Goal: Task Accomplishment & Management: Use online tool/utility

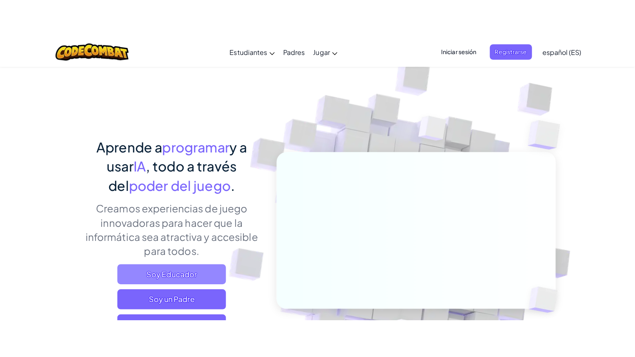
scroll to position [70, 0]
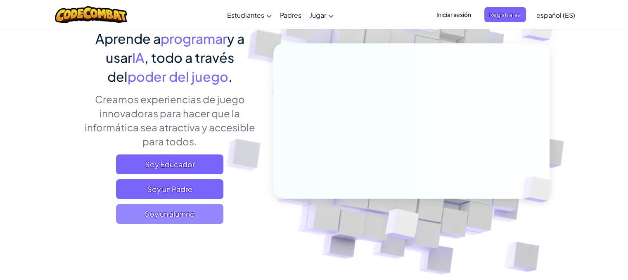
click at [179, 215] on span "Soy un alumno" at bounding box center [169, 214] width 107 height 20
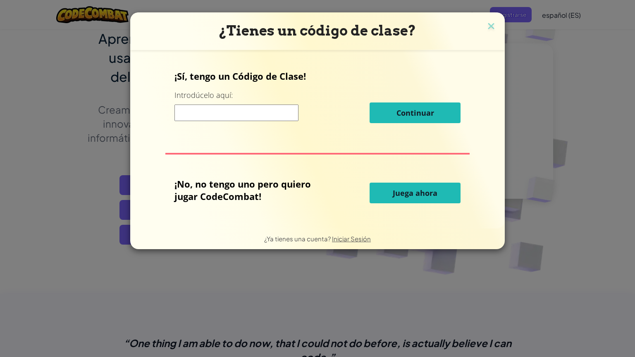
click at [421, 195] on span "Juega ahora" at bounding box center [414, 193] width 45 height 10
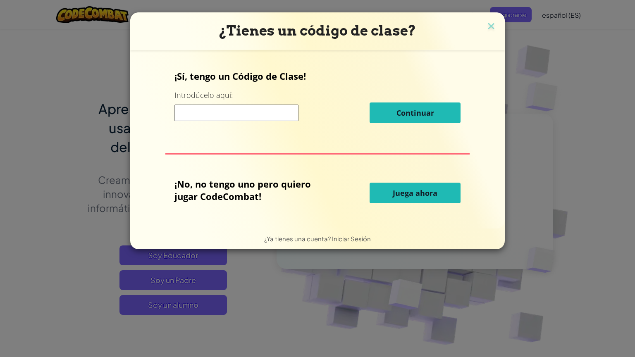
select select "es-ES"
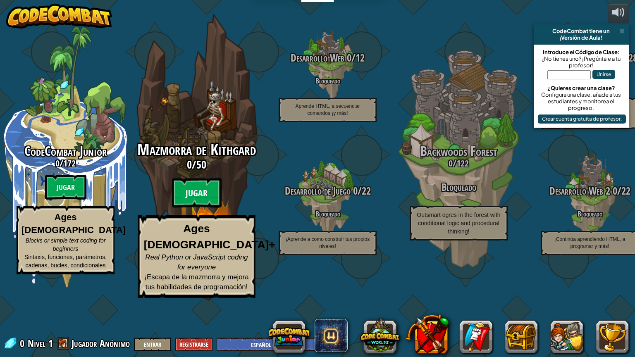
click at [199, 208] on btn "Jugar" at bounding box center [197, 193] width 50 height 30
select select "es-ES"
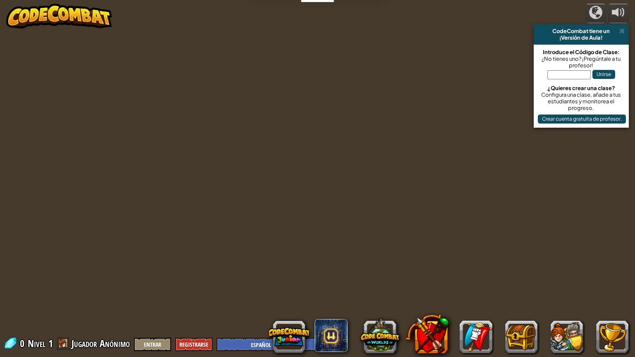
select select "es-ES"
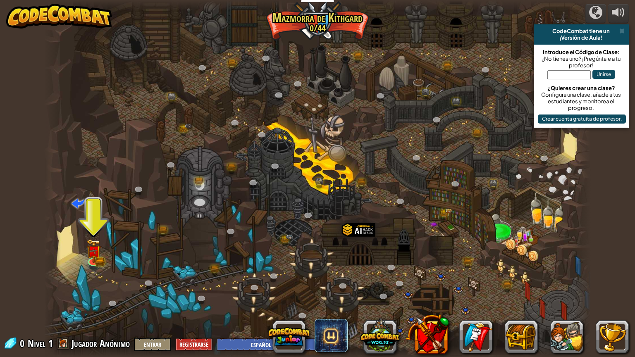
click at [90, 225] on div at bounding box center [317, 178] width 546 height 357
click at [93, 259] on img at bounding box center [93, 244] width 14 height 31
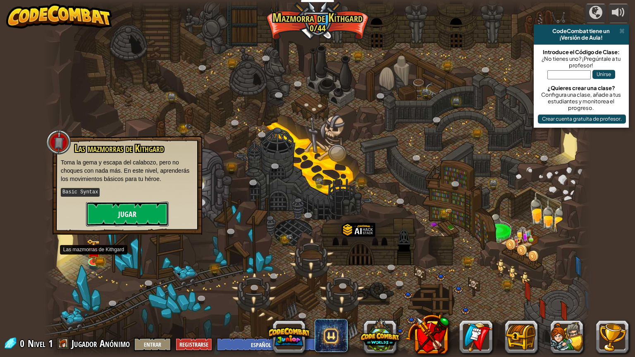
click at [100, 212] on button "Jugar" at bounding box center [127, 214] width 83 height 25
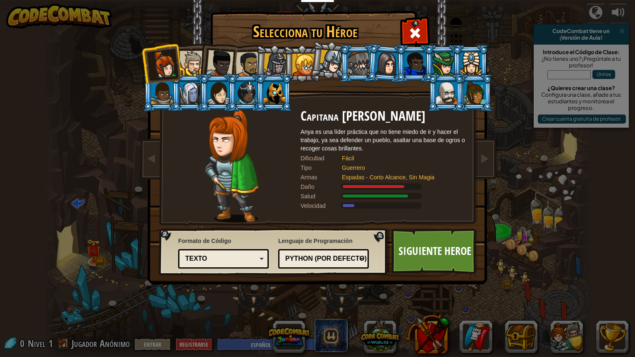
click at [349, 256] on div "Python (Por defecto)" at bounding box center [320, 259] width 71 height 10
click at [276, 88] on div at bounding box center [274, 93] width 21 height 22
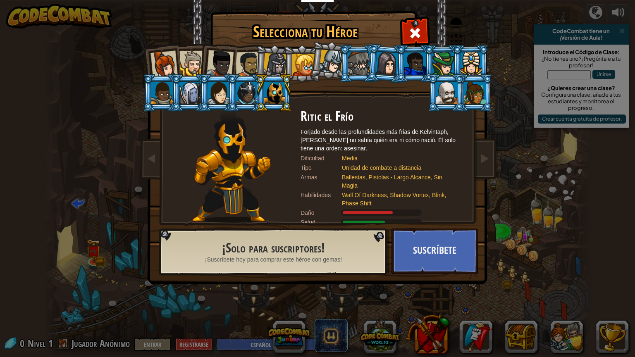
click at [247, 93] on div at bounding box center [245, 93] width 21 height 22
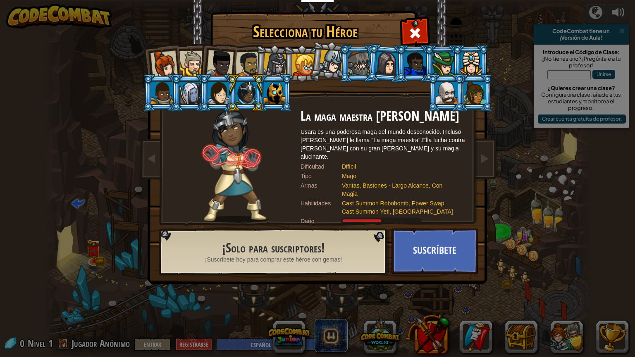
click at [214, 86] on div at bounding box center [217, 93] width 21 height 22
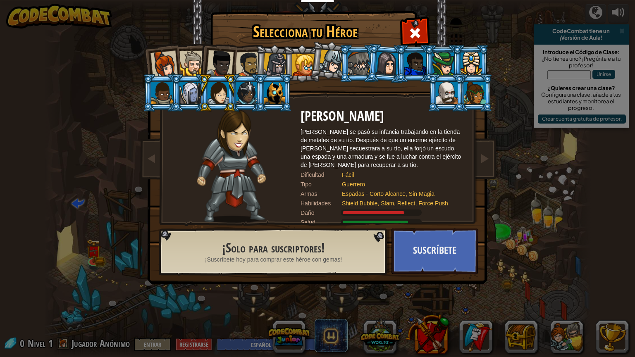
click at [309, 68] on div at bounding box center [303, 65] width 22 height 22
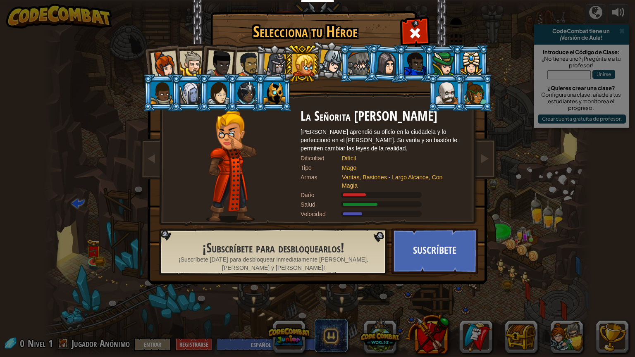
click at [221, 86] on div at bounding box center [217, 93] width 21 height 22
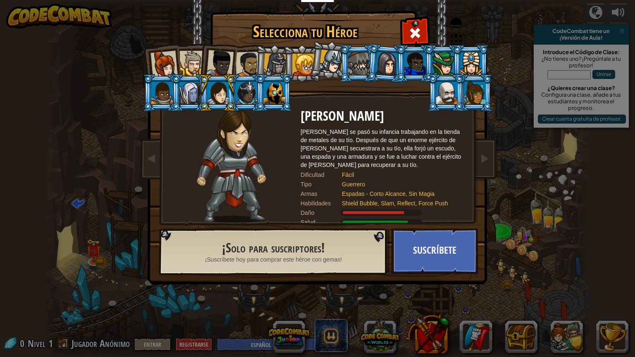
click at [174, 51] on div at bounding box center [163, 64] width 27 height 27
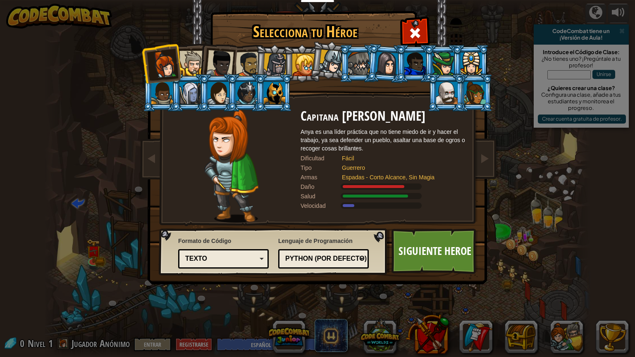
click at [181, 56] on div at bounding box center [191, 63] width 25 height 25
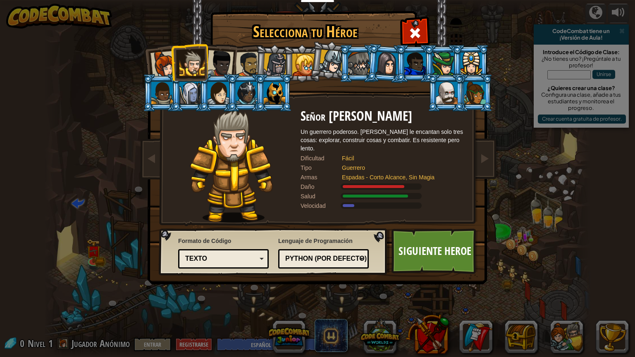
click at [219, 63] on div at bounding box center [219, 63] width 27 height 27
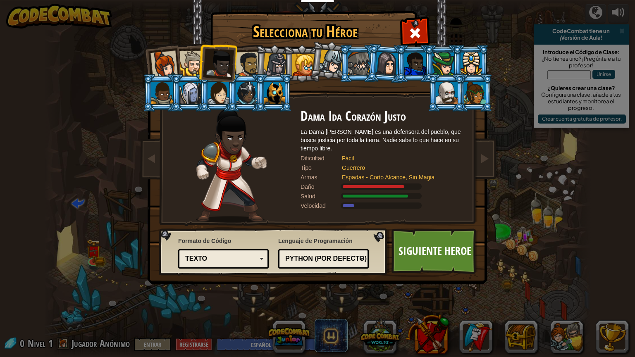
click at [252, 62] on div at bounding box center [248, 65] width 26 height 26
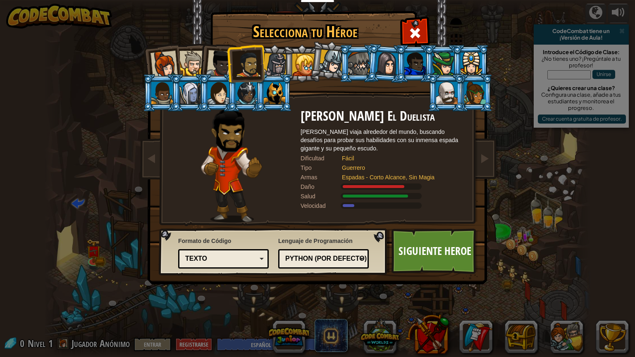
click at [280, 63] on div at bounding box center [275, 65] width 24 height 24
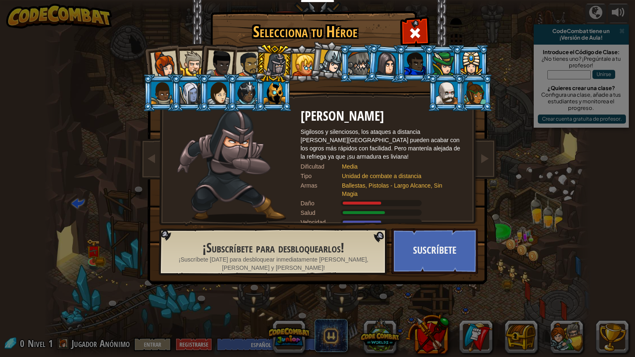
click at [238, 58] on div at bounding box center [248, 65] width 26 height 26
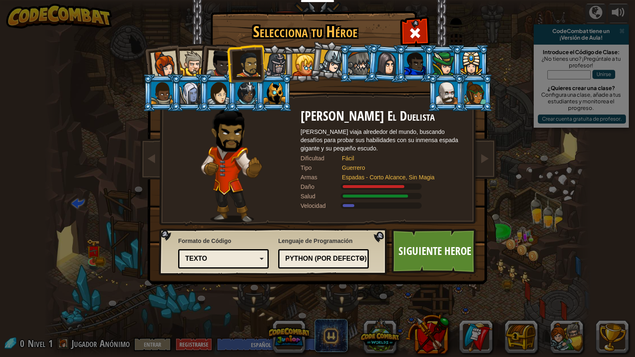
click at [223, 57] on div at bounding box center [219, 63] width 27 height 27
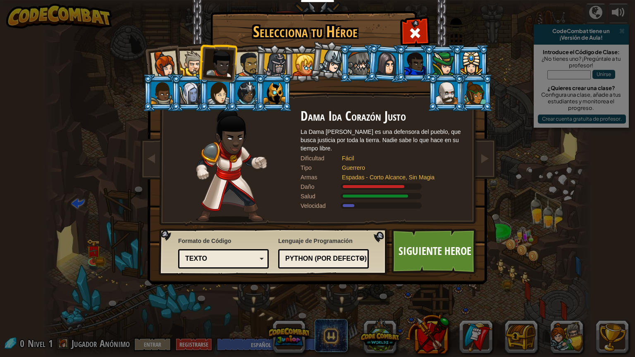
click at [188, 61] on div at bounding box center [191, 63] width 25 height 25
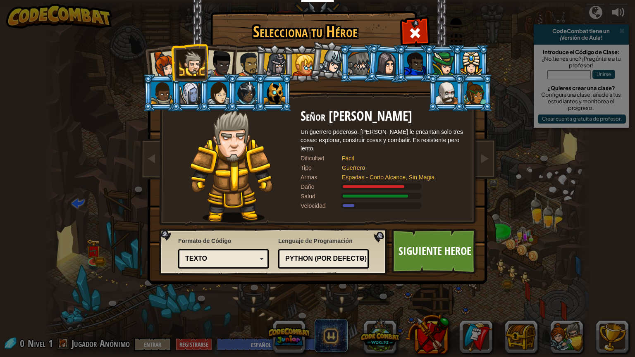
click at [157, 64] on div at bounding box center [163, 64] width 27 height 27
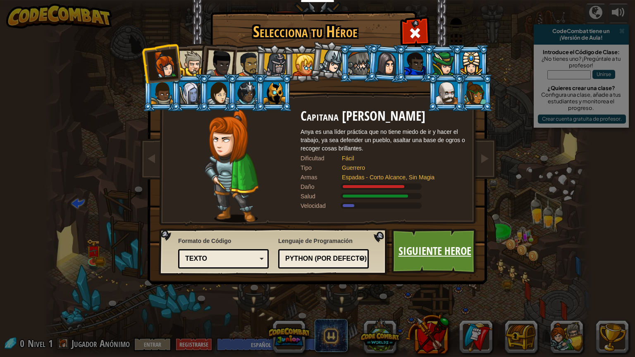
click at [402, 243] on link "Siguiente Heroe" at bounding box center [434, 250] width 86 height 45
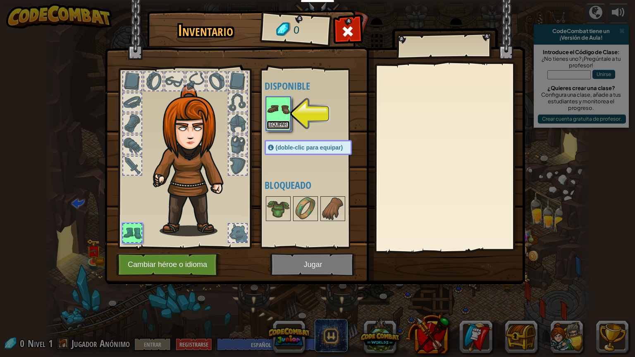
click at [277, 123] on button "Equipar" at bounding box center [277, 125] width 23 height 9
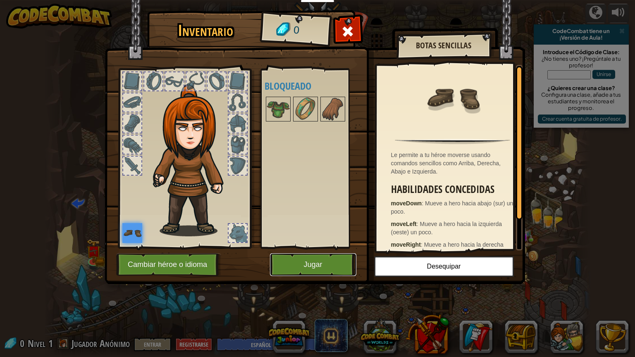
click at [300, 268] on button "Jugar" at bounding box center [313, 264] width 86 height 23
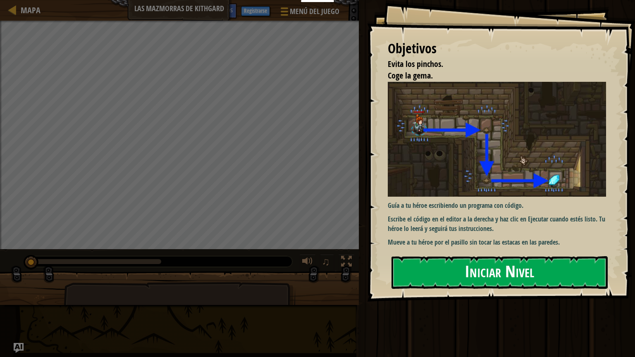
click at [498, 275] on button "Iniciar Nivel" at bounding box center [499, 272] width 216 height 33
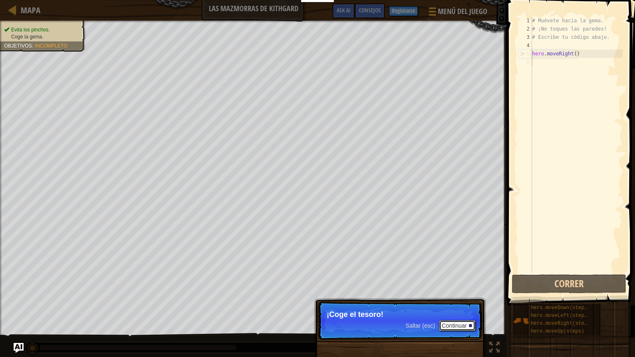
click at [446, 280] on button "Continuar" at bounding box center [457, 325] width 36 height 11
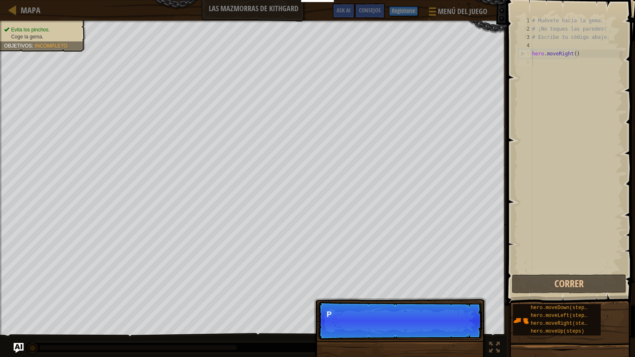
scroll to position [4, 0]
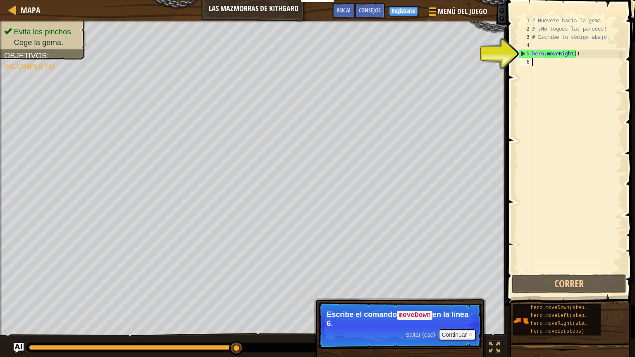
click at [567, 65] on div "# Muévete hacia la gema. # ¡No toques las paredes! # Escribe tu código abajo. h…" at bounding box center [576, 153] width 92 height 273
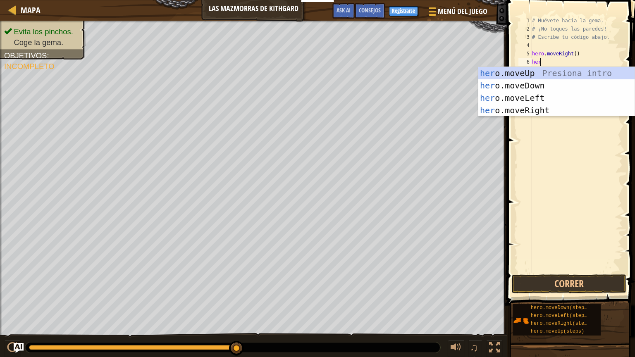
type textarea "hero"
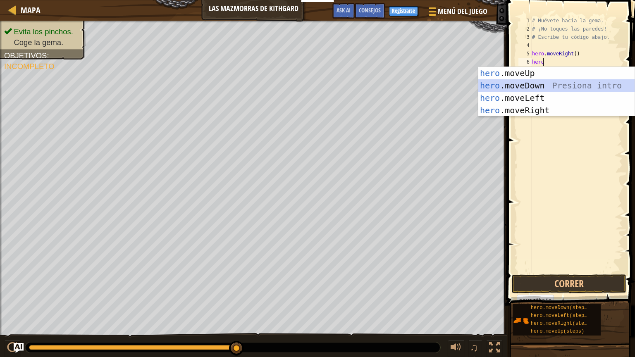
click at [556, 86] on div "hero .moveUp Presiona intro hero .moveDown Presiona intro hero .moveLeft Presio…" at bounding box center [556, 104] width 156 height 74
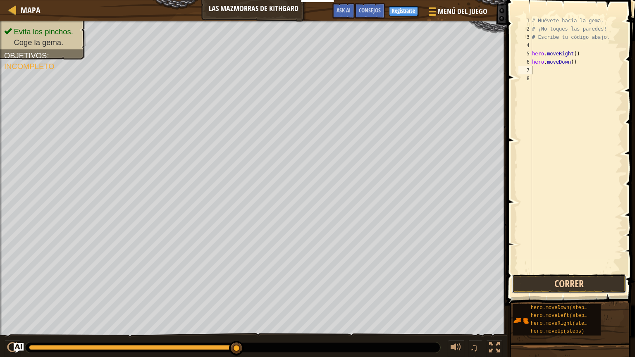
click at [570, 280] on button "Correr" at bounding box center [568, 283] width 114 height 19
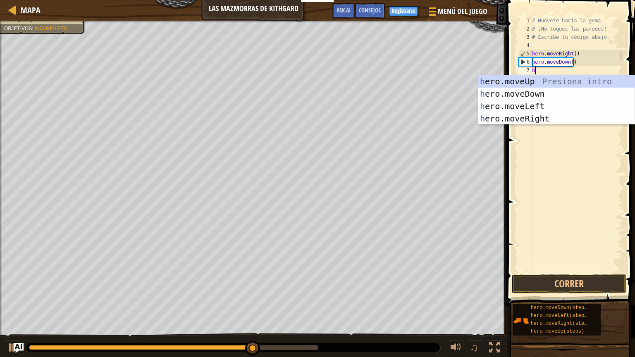
type textarea "he"
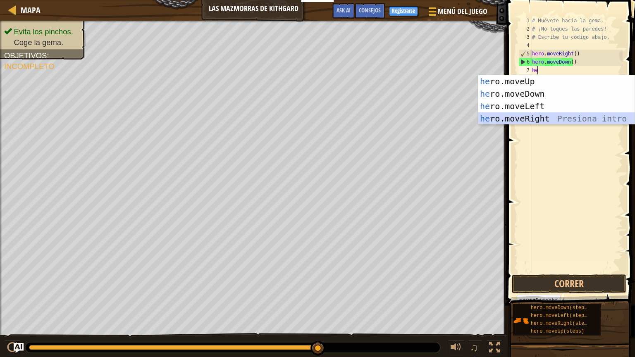
click at [530, 115] on div "he ro.moveUp Presiona intro he ro.moveDown Presiona intro he ro.moveLeft Presio…" at bounding box center [556, 112] width 156 height 74
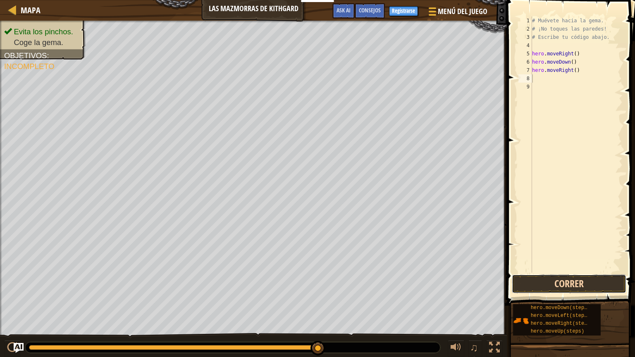
click at [552, 280] on button "Correr" at bounding box center [568, 283] width 114 height 19
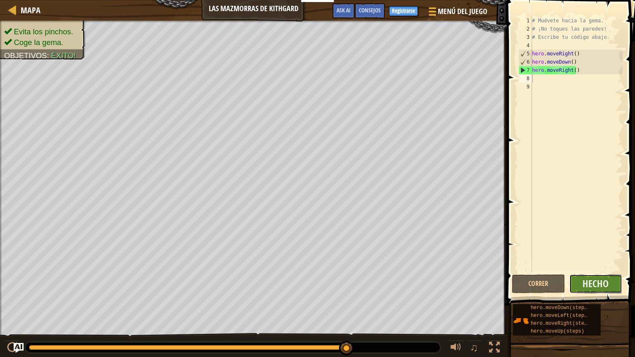
click at [575, 277] on button "Hecho" at bounding box center [595, 283] width 53 height 19
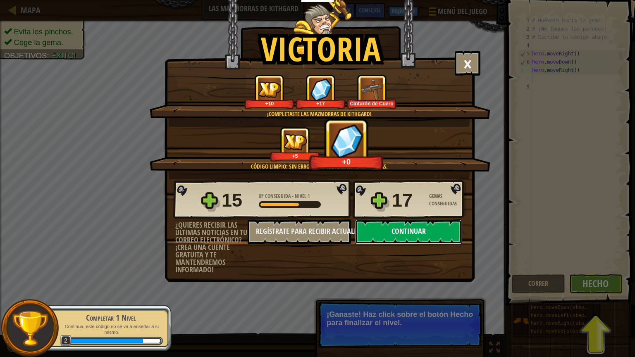
click button "Continuar" at bounding box center [408, 231] width 107 height 25
select select "es-ES"
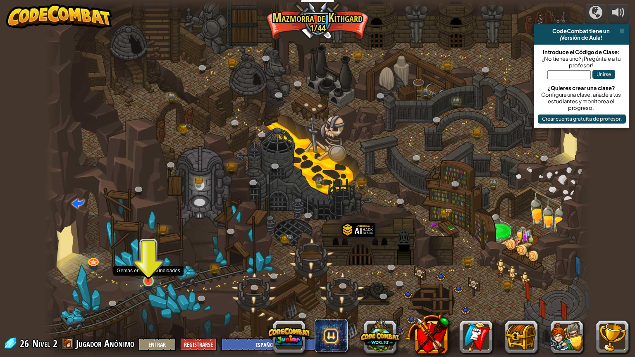
click at [144, 277] on img at bounding box center [148, 265] width 14 height 33
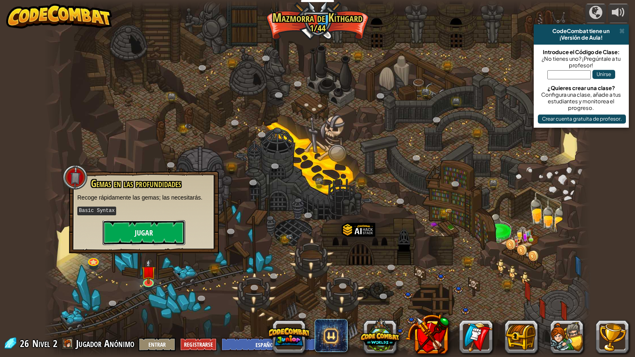
click at [156, 224] on button "Jugar" at bounding box center [143, 232] width 83 height 25
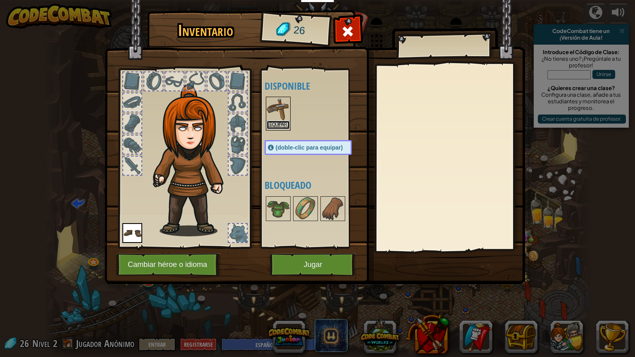
click at [278, 125] on button "Equipar" at bounding box center [277, 125] width 23 height 9
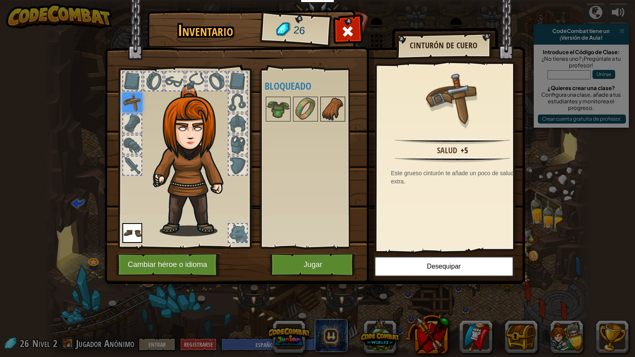
click at [335, 111] on img at bounding box center [332, 108] width 23 height 23
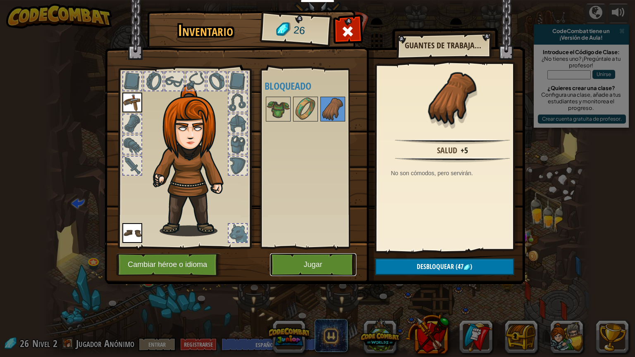
click at [309, 259] on button "Jugar" at bounding box center [313, 264] width 86 height 23
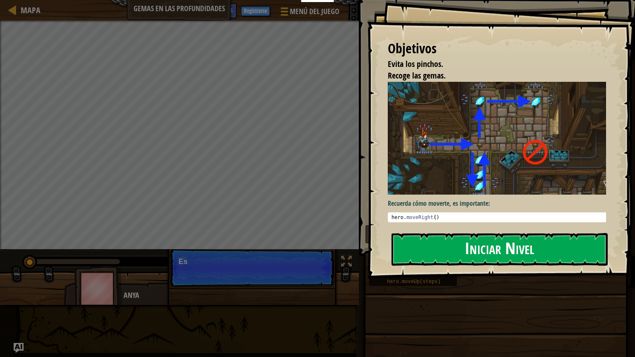
click at [525, 243] on button "Iniciar Nivel" at bounding box center [499, 249] width 216 height 33
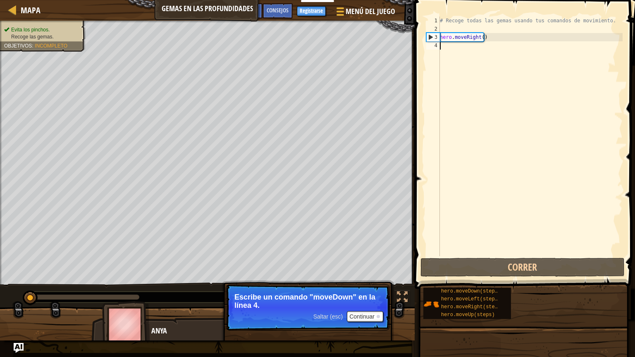
type textarea "h"
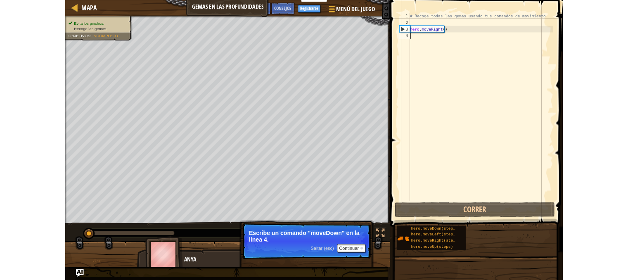
scroll to position [4, 0]
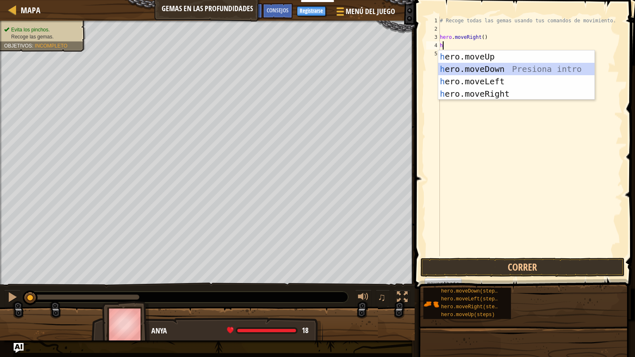
click at [473, 65] on div "h ero.moveUp Presiona intro h ero.moveDown Presiona intro h ero.moveLeft Presio…" at bounding box center [516, 87] width 156 height 74
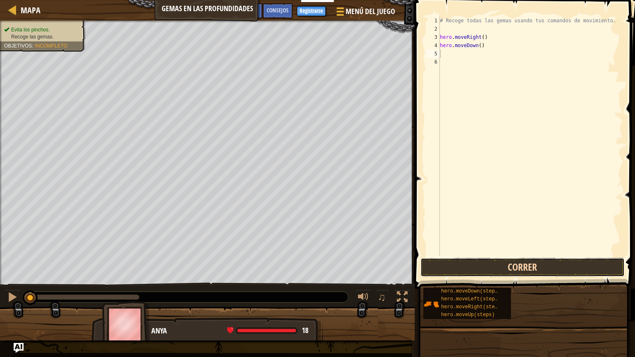
click at [470, 265] on button "Correr" at bounding box center [522, 267] width 204 height 19
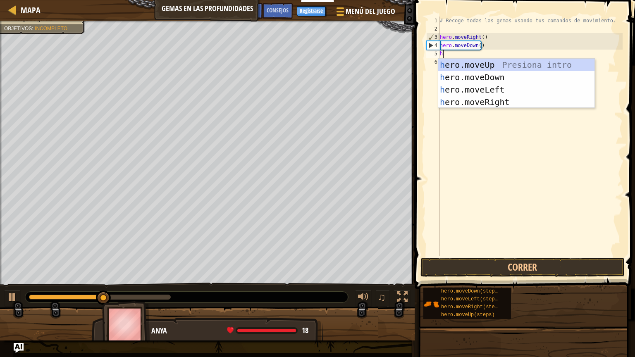
type textarea "he"
click at [452, 61] on div "he ro.moveUp Presiona intro he ro.moveDown Presiona intro he ro.moveLeft Presio…" at bounding box center [516, 96] width 156 height 74
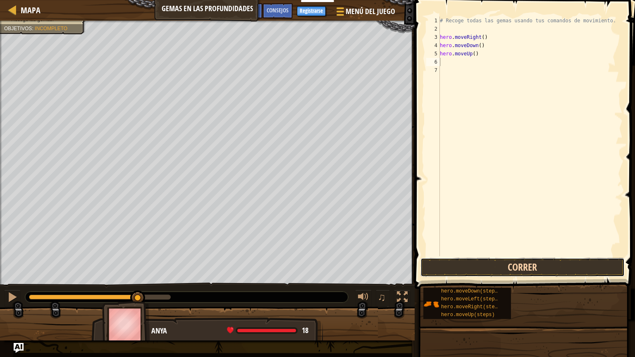
click at [448, 268] on button "Correr" at bounding box center [522, 267] width 204 height 19
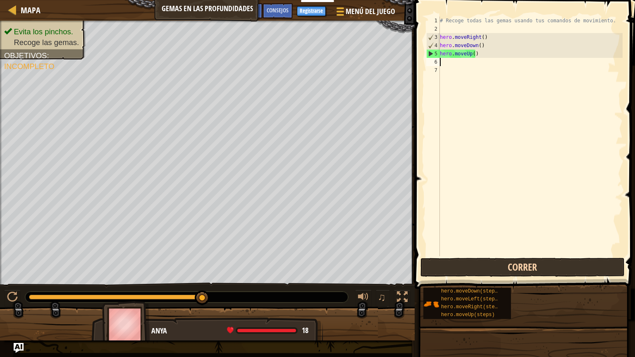
type textarea "s"
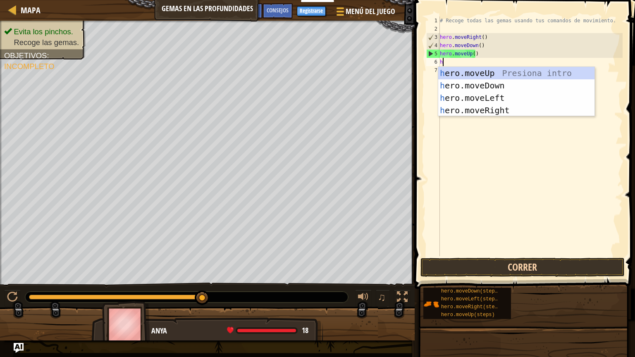
type textarea "he"
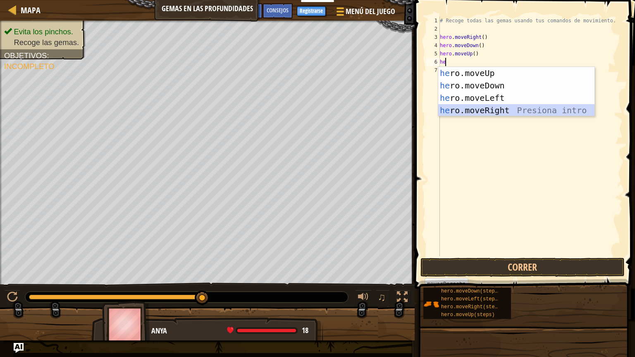
click at [461, 105] on div "he ro.moveUp Presiona intro he ro.moveDown Presiona intro he ro.moveLeft Presio…" at bounding box center [516, 104] width 156 height 74
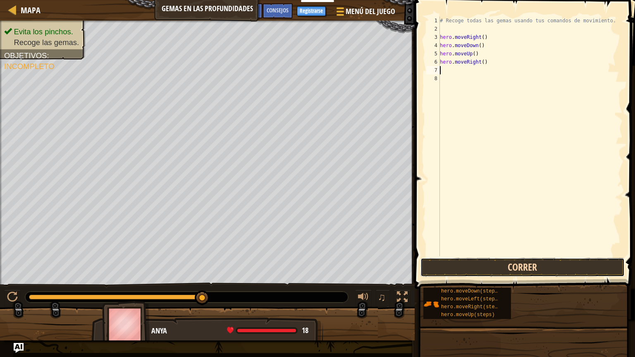
click at [483, 263] on button "Correr" at bounding box center [522, 267] width 204 height 19
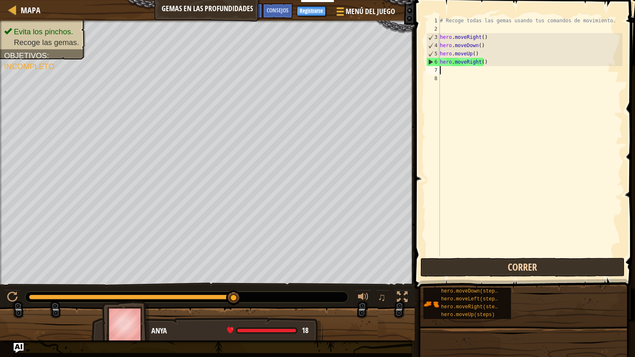
type textarea "h"
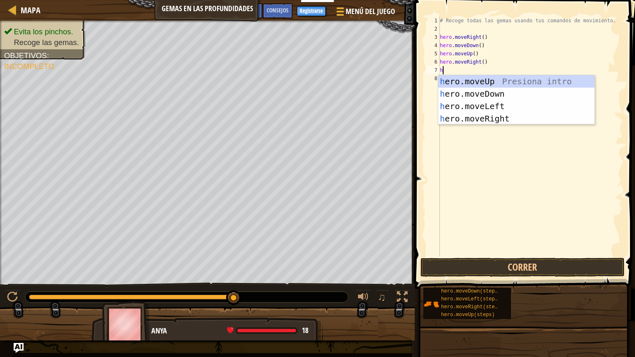
click at [509, 80] on div "h ero.moveUp Presiona intro h ero.moveDown Presiona intro h ero.moveLeft Presio…" at bounding box center [516, 112] width 156 height 74
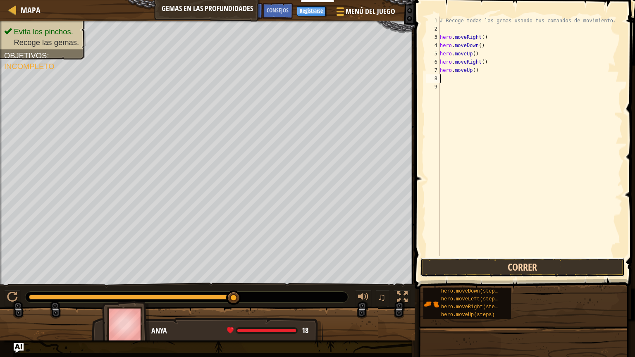
click at [478, 270] on button "Correr" at bounding box center [522, 267] width 204 height 19
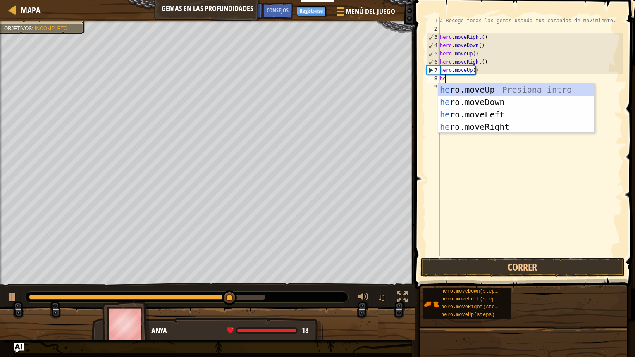
type textarea "her"
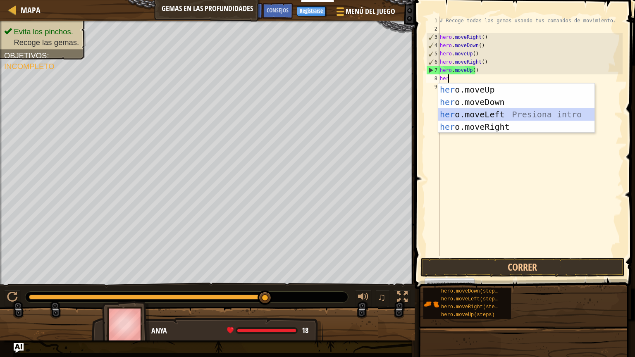
click at [478, 112] on div "her o.moveUp Presiona intro her o.moveDown Presiona intro her o.moveLeft Presio…" at bounding box center [516, 120] width 156 height 74
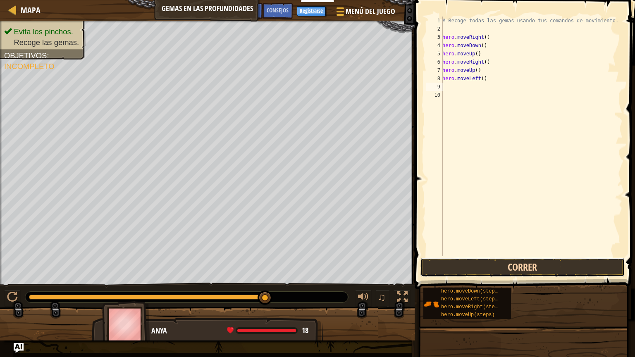
click at [493, 267] on button "Correr" at bounding box center [522, 267] width 204 height 19
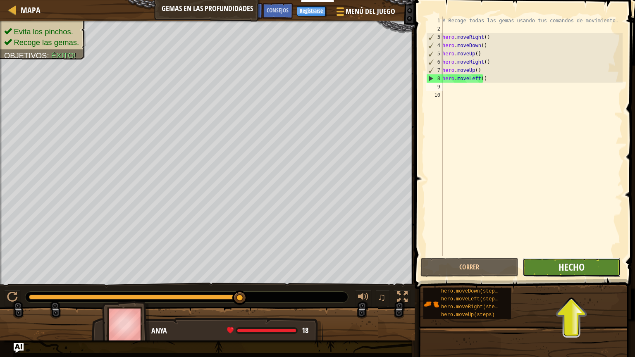
click at [560, 262] on span "Hecho" at bounding box center [571, 266] width 26 height 13
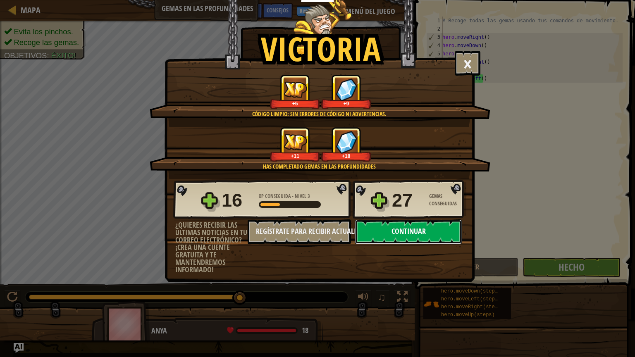
click at [423, 237] on button "Continuar" at bounding box center [408, 231] width 107 height 25
select select "es-ES"
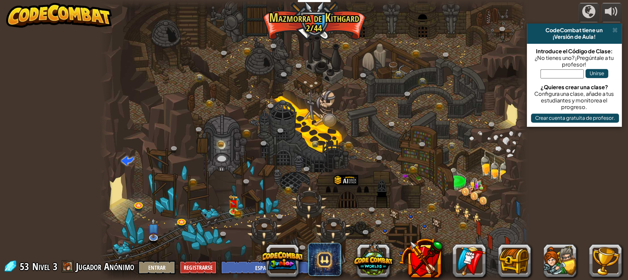
click at [449, 131] on div at bounding box center [314, 140] width 428 height 280
